Goal: Task Accomplishment & Management: Manage account settings

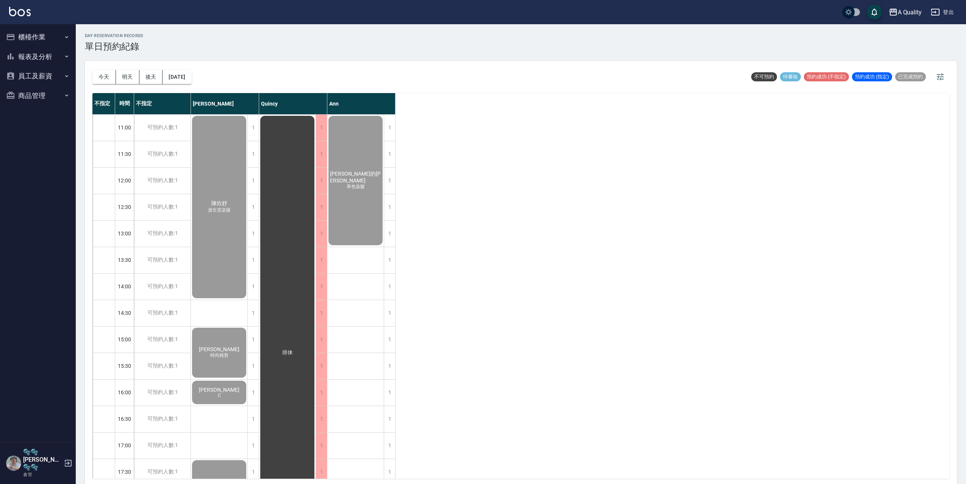
click at [105, 77] on button "今天" at bounding box center [103, 77] width 23 height 14
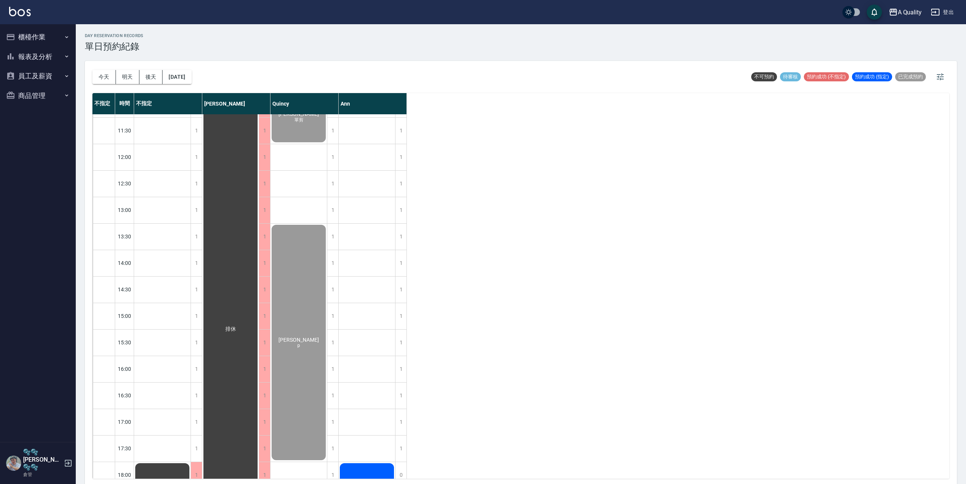
scroll to position [5, 0]
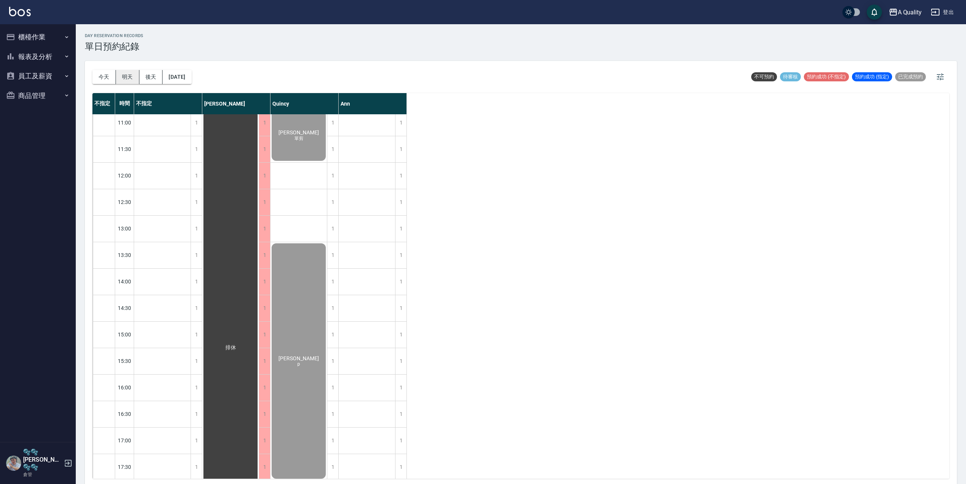
click at [130, 81] on button "明天" at bounding box center [127, 77] width 23 height 14
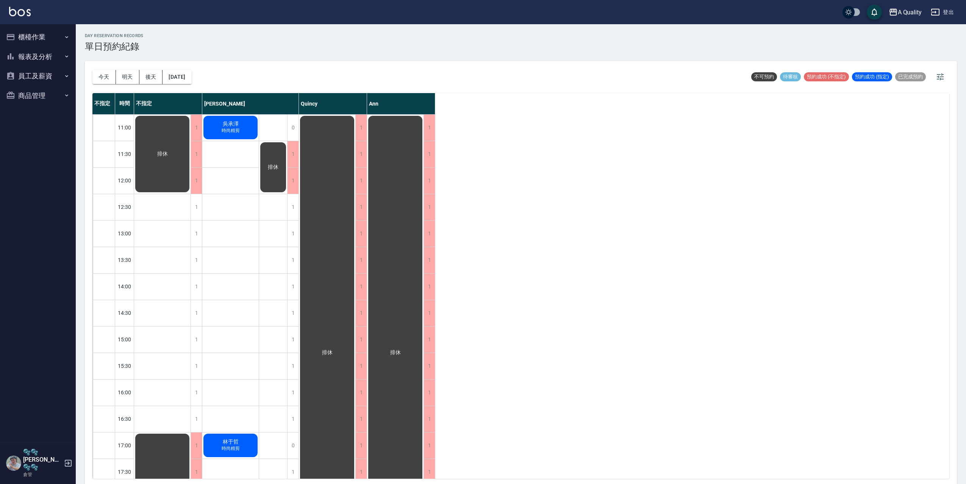
click at [190, 153] on div "排休" at bounding box center [162, 154] width 56 height 79
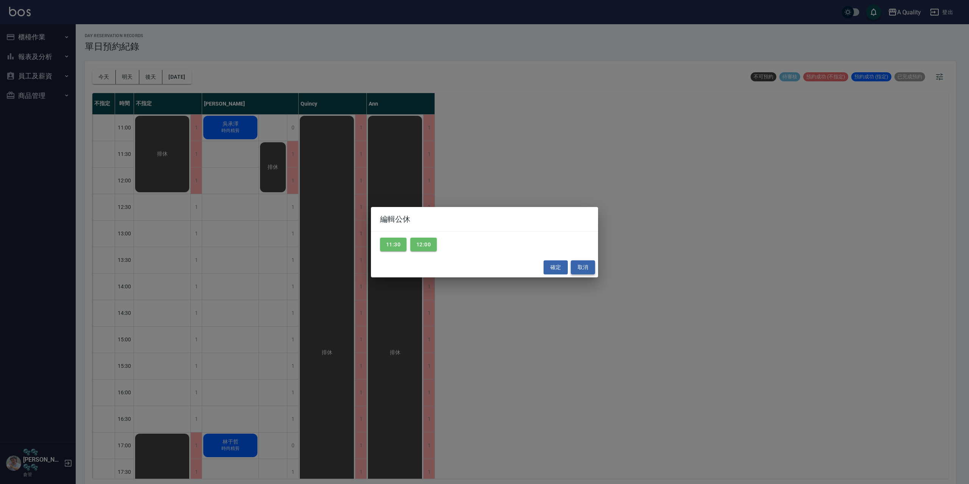
click at [582, 269] on button "取消" at bounding box center [583, 268] width 24 height 14
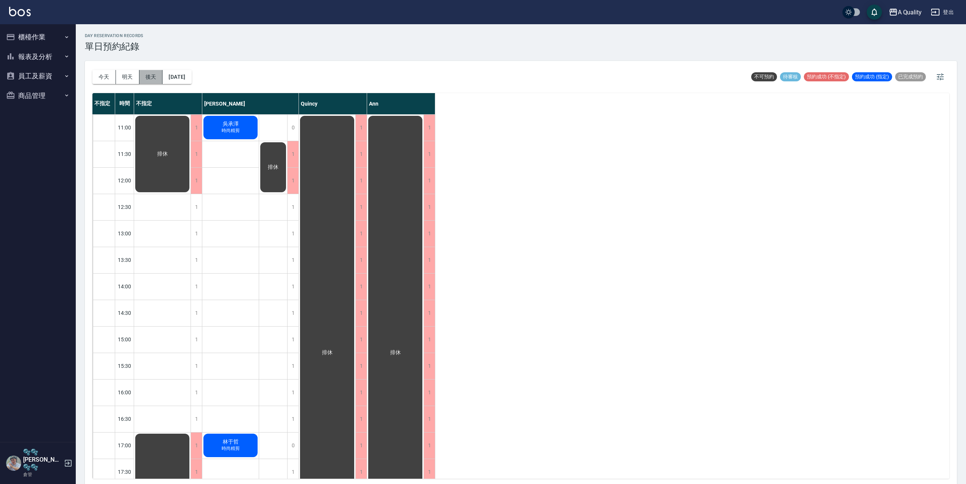
click at [148, 78] on button "後天" at bounding box center [150, 77] width 23 height 14
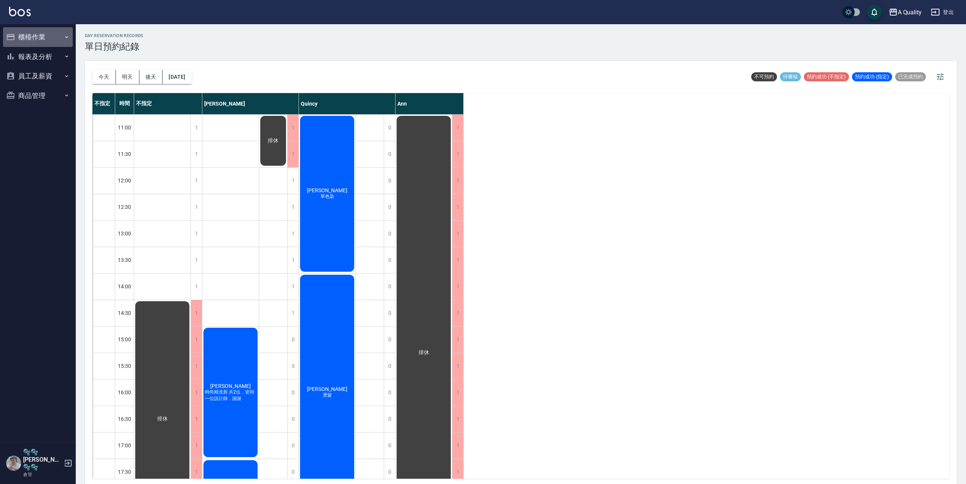
click at [36, 39] on button "櫃檯作業" at bounding box center [38, 37] width 70 height 20
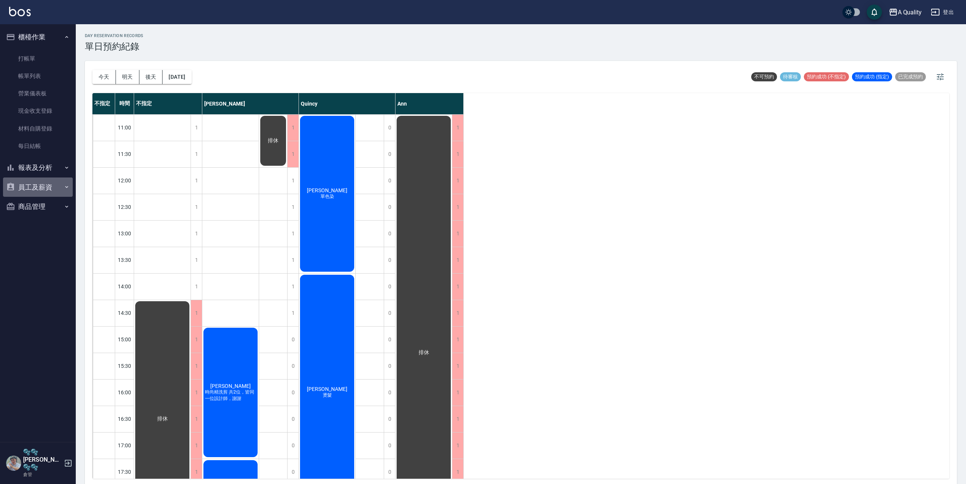
click at [38, 182] on button "員工及薪資" at bounding box center [38, 188] width 70 height 20
click at [40, 228] on button "商品管理" at bounding box center [38, 230] width 70 height 20
click at [30, 470] on h5 "🫧🫧[PERSON_NAME]🫧🫧" at bounding box center [42, 460] width 39 height 23
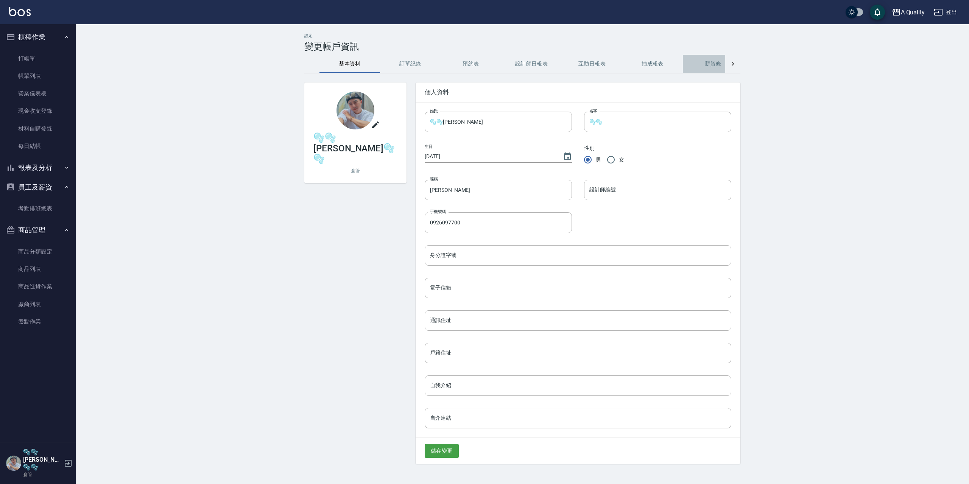
click at [719, 63] on button "薪資條" at bounding box center [713, 64] width 61 height 18
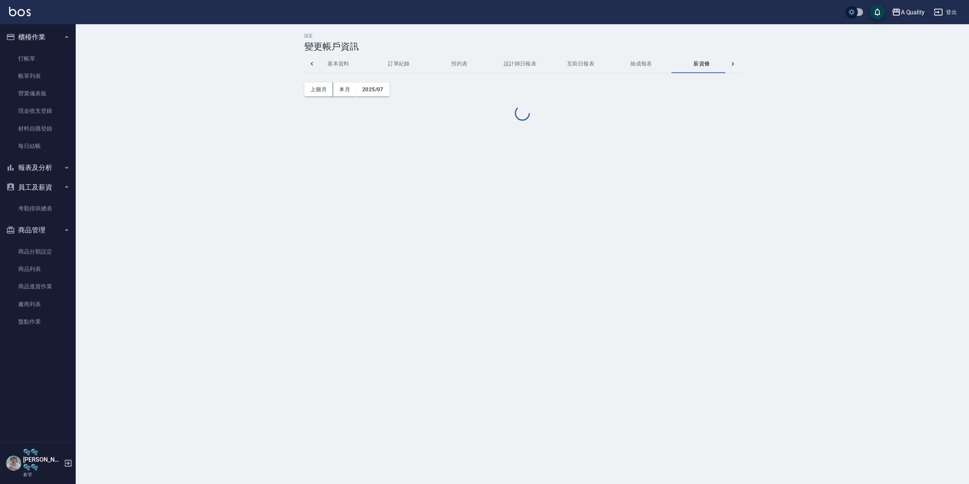
scroll to position [0, 18]
